Goal: Information Seeking & Learning: Learn about a topic

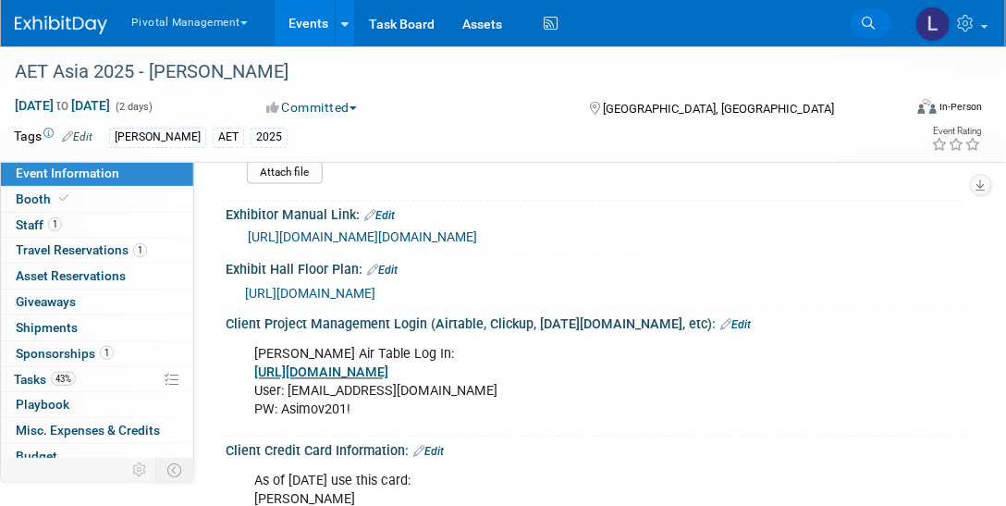
click at [865, 21] on icon at bounding box center [868, 23] width 13 height 13
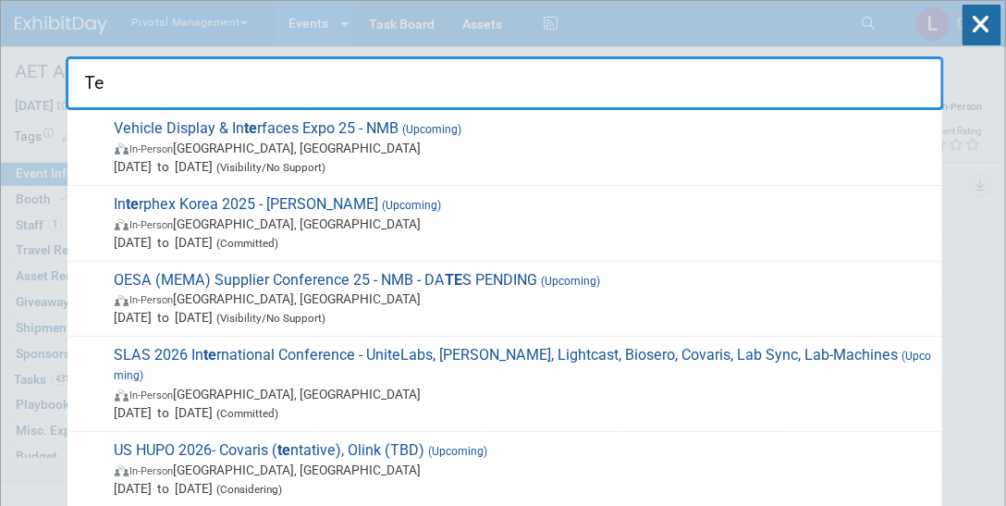
type input "T"
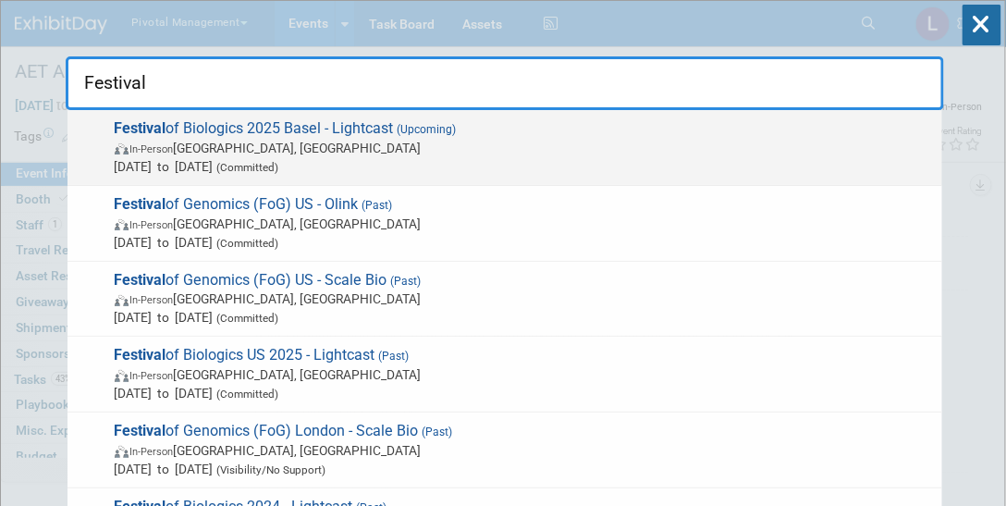
type input "Festival"
click at [322, 139] on span "In-Person Basel, Switzerland" at bounding box center [524, 148] width 819 height 19
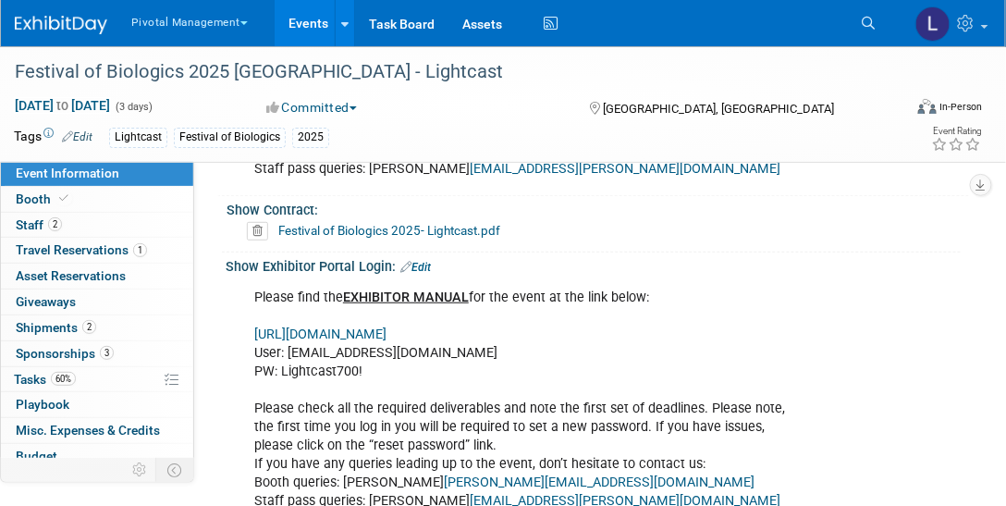
scroll to position [1917, 0]
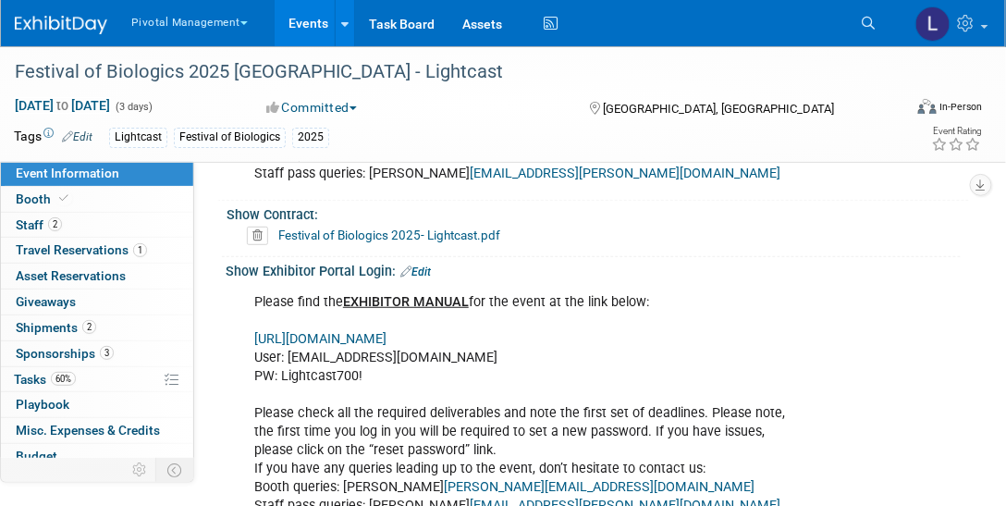
click at [387, 331] on link "[URL][DOMAIN_NAME]" at bounding box center [320, 339] width 132 height 16
click at [868, 22] on icon at bounding box center [868, 23] width 13 height 13
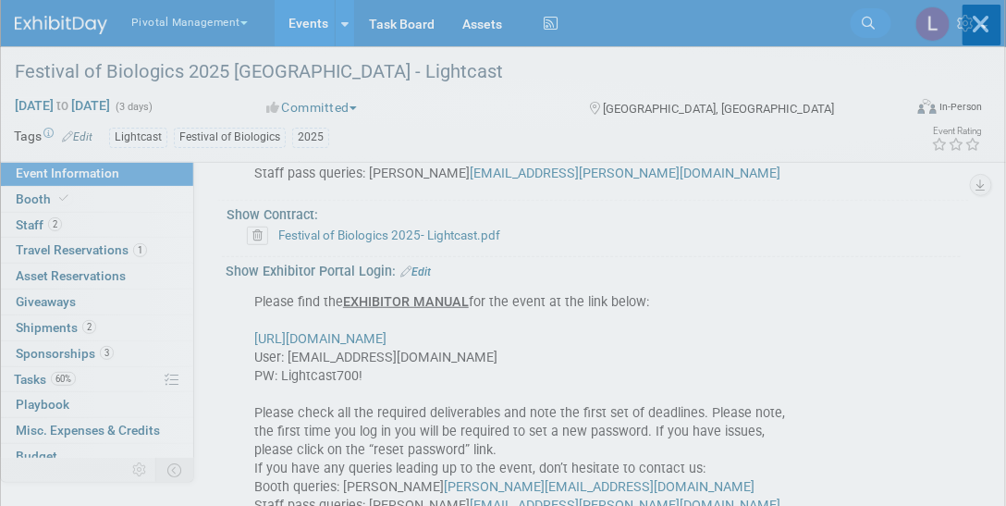
scroll to position [0, 0]
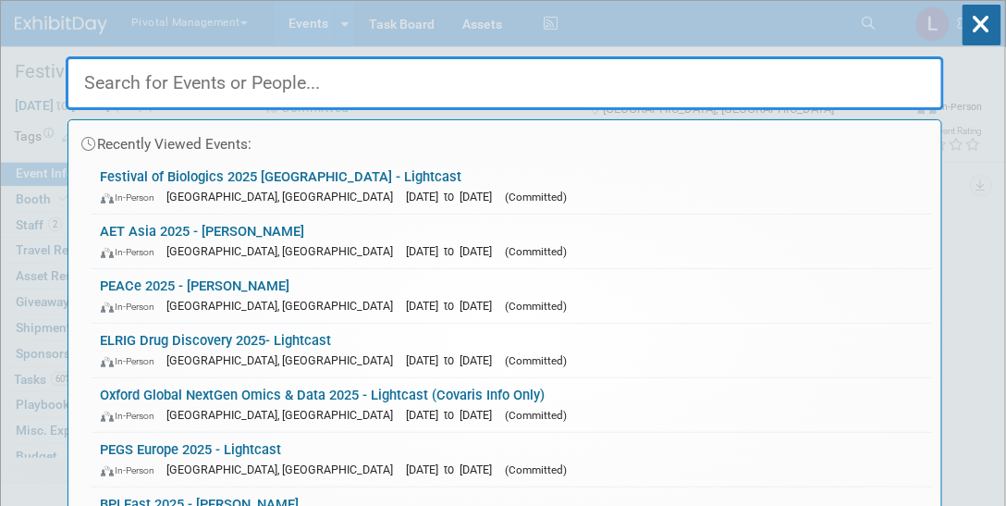
click at [641, 40] on div "Recently Viewed Events: Festival of Biologics 2025 [GEOGRAPHIC_DATA] - Lightcas…" at bounding box center [505, 279] width 879 height 556
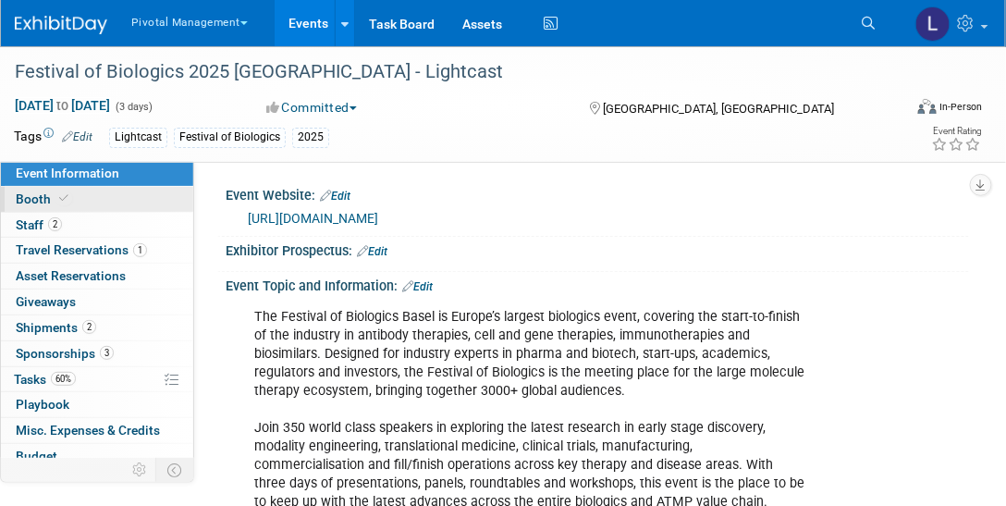
click at [48, 194] on span "Booth" at bounding box center [44, 198] width 56 height 15
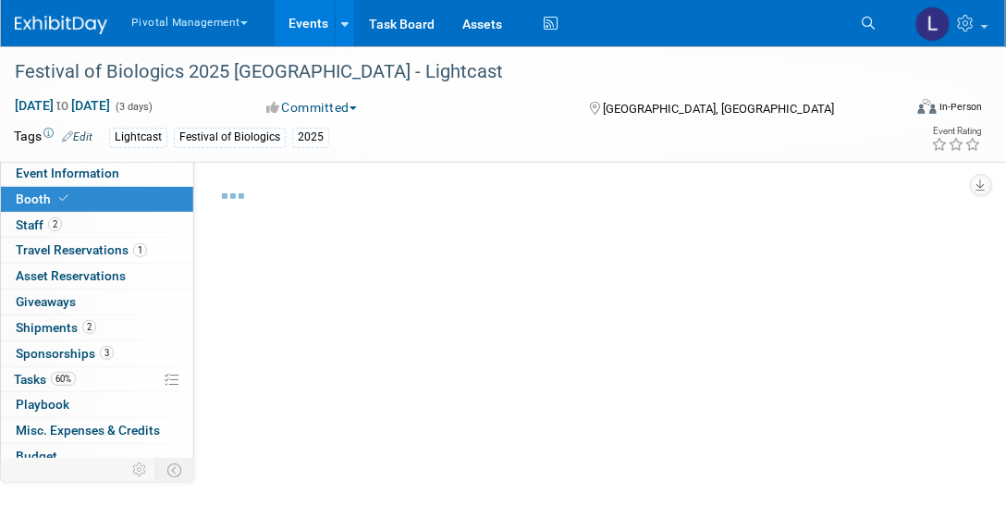
select select "Yes"
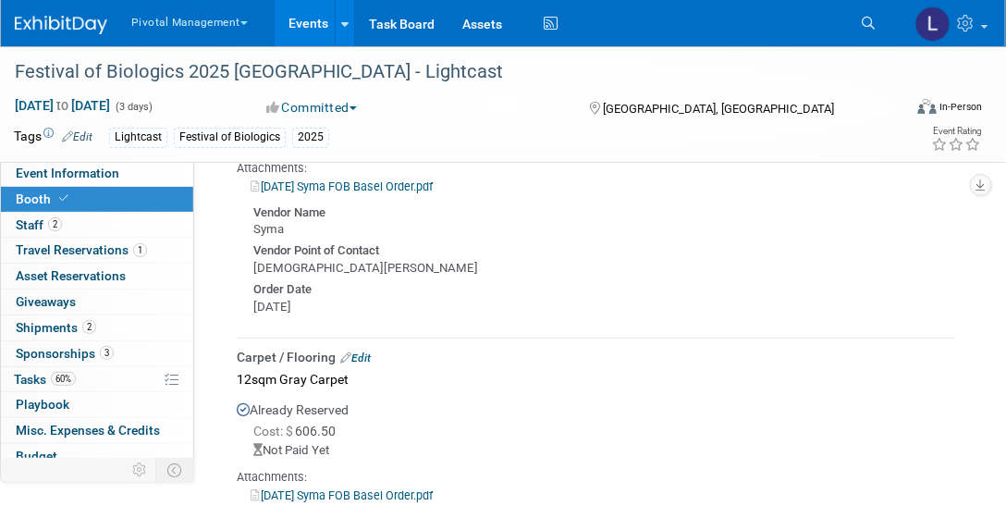
scroll to position [3624, 0]
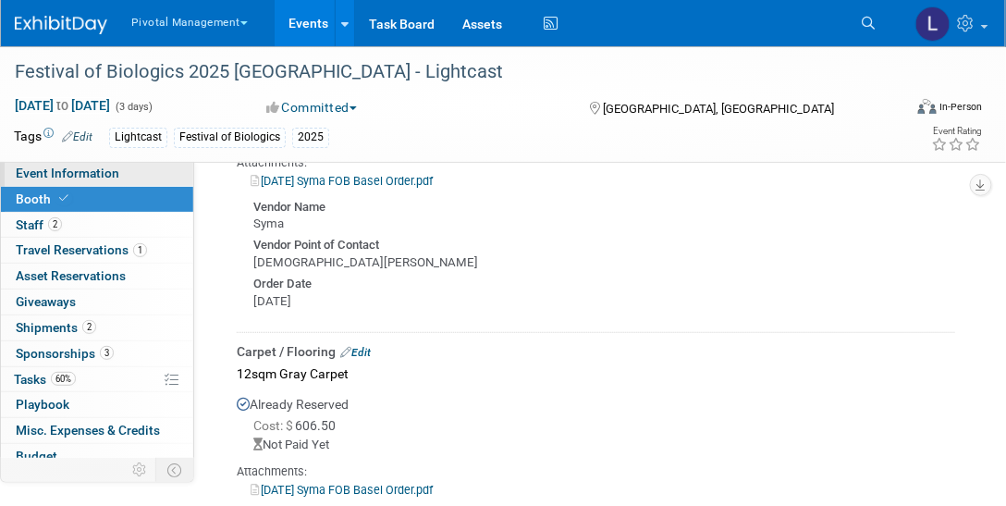
click at [98, 179] on span "Event Information" at bounding box center [68, 173] width 104 height 15
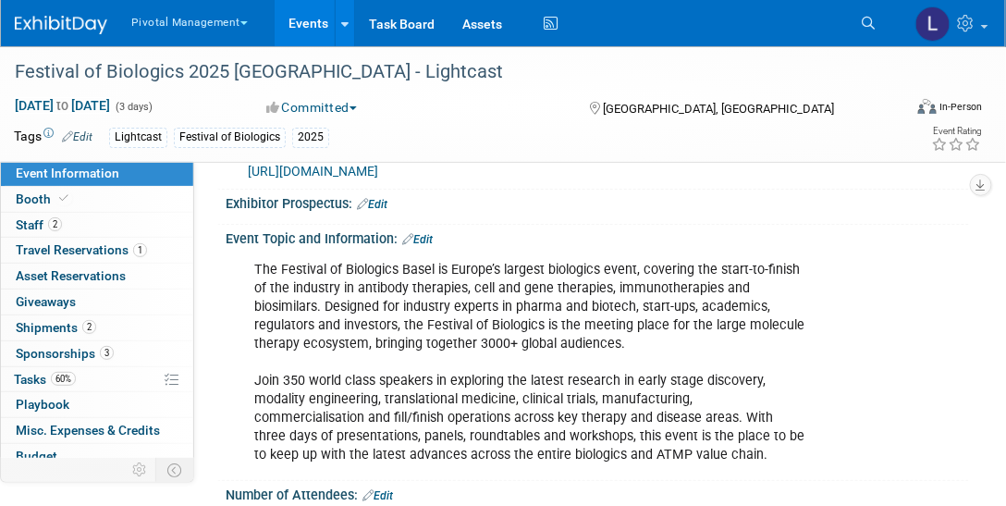
scroll to position [0, 0]
